Goal: Task Accomplishment & Management: Manage account settings

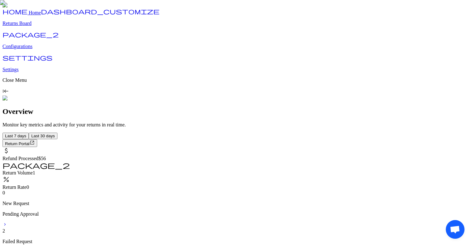
scroll to position [252, 0]
click at [37, 49] on p "Configurations" at bounding box center [235, 47] width 467 height 6
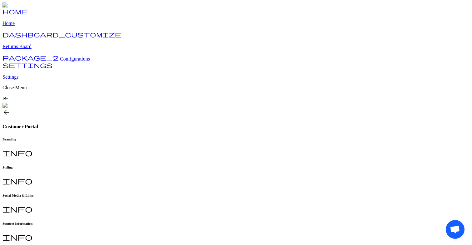
type input "**********"
type textarea "**********"
type input "*******"
click at [42, 49] on p "Returns Board" at bounding box center [235, 47] width 467 height 6
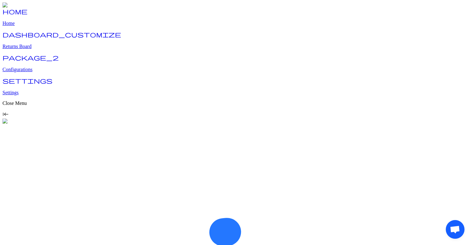
click at [29, 49] on p "Returns Board" at bounding box center [235, 47] width 467 height 6
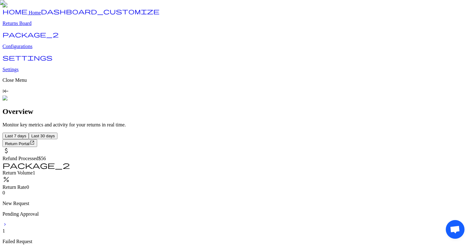
click at [29, 26] on p "Returns Board" at bounding box center [235, 24] width 467 height 6
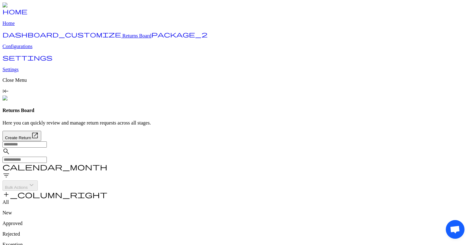
click at [429, 134] on p "View Details" at bounding box center [434, 136] width 23 height 5
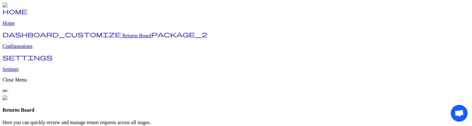
scroll to position [34, 0]
click at [432, 100] on p "View Details" at bounding box center [434, 102] width 23 height 5
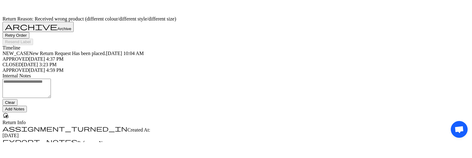
scroll to position [179, 0]
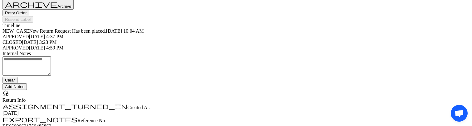
drag, startPoint x: 401, startPoint y: 66, endPoint x: 438, endPoint y: 66, distance: 37.1
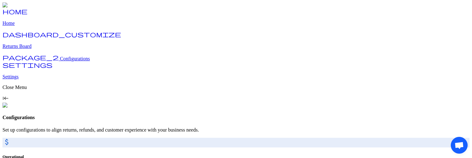
scroll to position [65, 0]
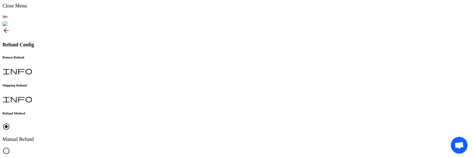
scroll to position [52, 0]
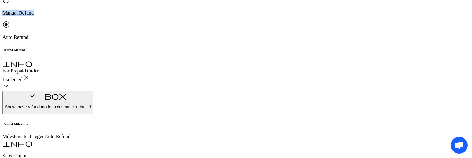
type input "*"
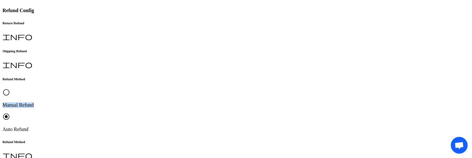
scroll to position [0, 0]
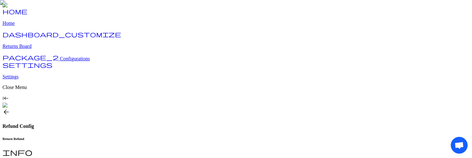
click at [60, 61] on span "Configurations" at bounding box center [75, 58] width 30 height 5
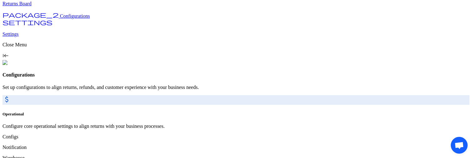
scroll to position [65, 0]
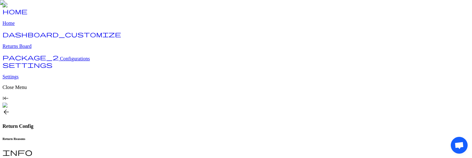
click at [159, 137] on div "Return Reasons info Return Eligibility info" at bounding box center [235, 161] width 467 height 48
type input "**"
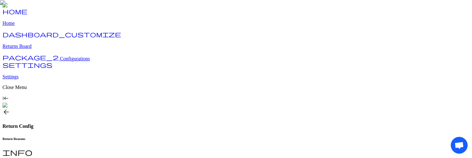
type input "*"
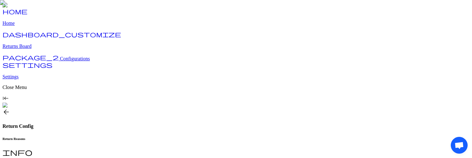
type input "*"
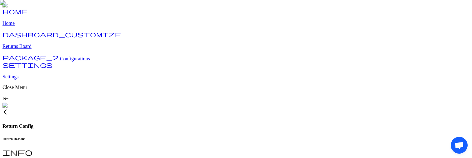
type input "*"
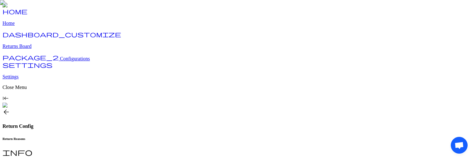
type input "*"
